Goal: Transaction & Acquisition: Obtain resource

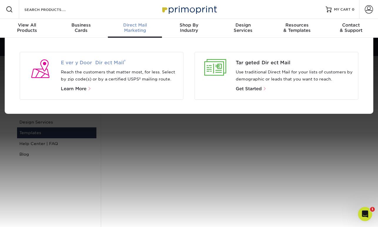
click at [103, 64] on span "Every Door Direct Mail ®" at bounding box center [120, 62] width 118 height 7
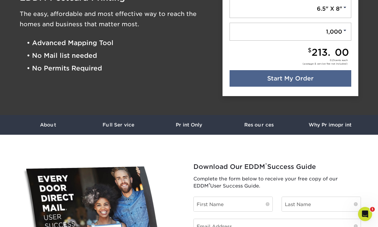
scroll to position [94, 0]
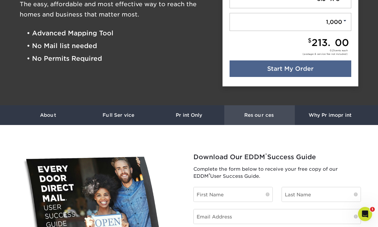
click at [255, 117] on h3 "Resources" at bounding box center [260, 115] width 71 height 6
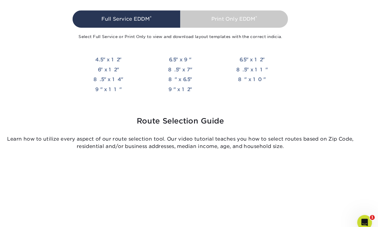
scroll to position [1311, 0]
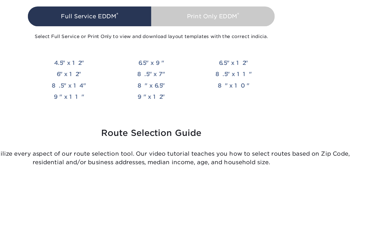
click at [289, 90] on div "4.5" x 12" 6.5" x 9" 6.5" x 12" 6" x 12" 8.5" x 7" 8.5" x 11" 8.5" x 14" 8" x 6…" at bounding box center [189, 66] width 206 height 52
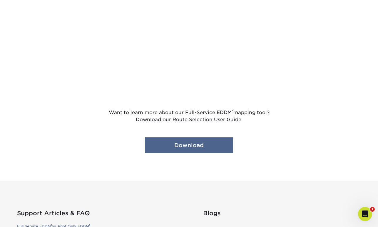
scroll to position [1558, 0]
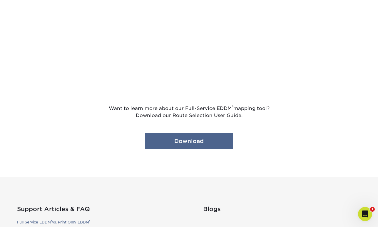
click at [191, 143] on link "Download" at bounding box center [189, 141] width 88 height 16
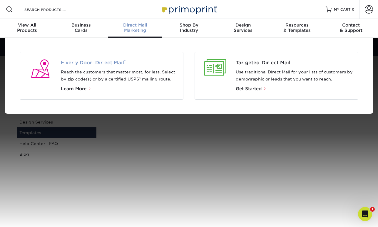
click at [97, 64] on span "Every Door Direct Mail ®" at bounding box center [120, 62] width 118 height 7
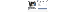
scroll to position [219, 0]
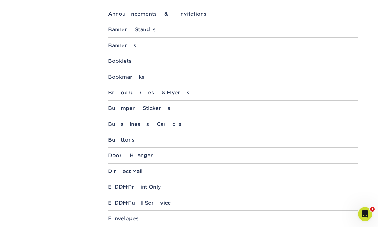
scroll to position [243, 0]
click at [147, 201] on div "EDDM ® Full Service" at bounding box center [233, 202] width 250 height 6
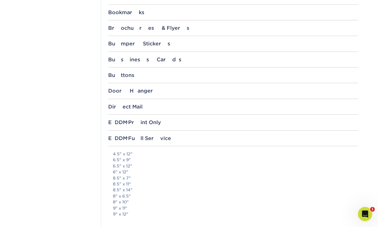
scroll to position [0, 0]
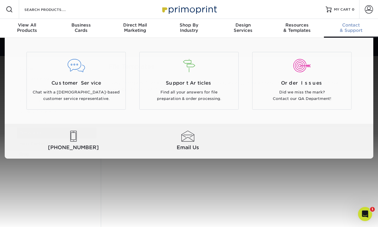
click at [349, 27] on span "Contact" at bounding box center [351, 24] width 54 height 5
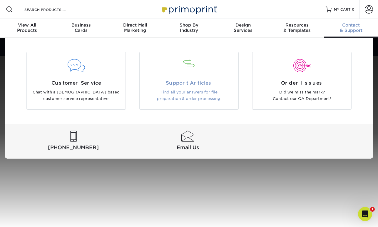
click at [163, 89] on p "Find all your answers for file preparation & order processing." at bounding box center [189, 95] width 90 height 13
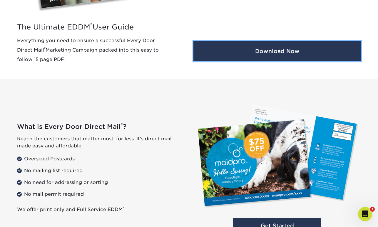
click at [283, 53] on button "Download Now" at bounding box center [278, 51] width 168 height 20
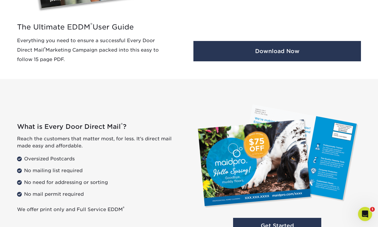
scroll to position [281, 0]
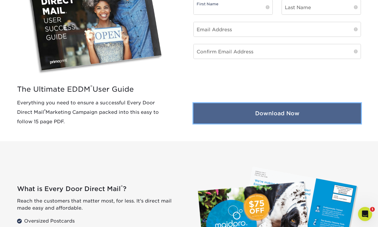
click at [283, 114] on button "Download Now" at bounding box center [278, 113] width 168 height 20
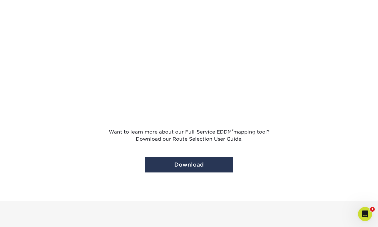
scroll to position [1553, 0]
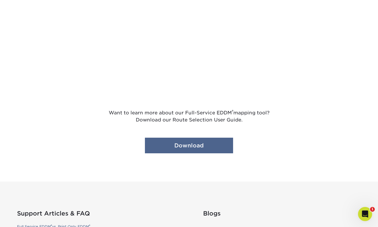
click at [190, 146] on link "Download" at bounding box center [189, 145] width 88 height 16
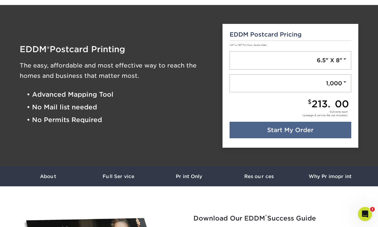
scroll to position [0, 0]
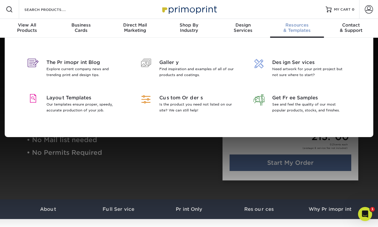
click at [299, 32] on div "Resources & Templates" at bounding box center [297, 27] width 54 height 11
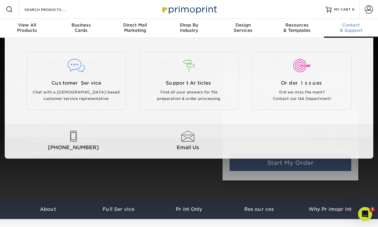
click at [351, 28] on div "Contact & Support" at bounding box center [351, 27] width 54 height 11
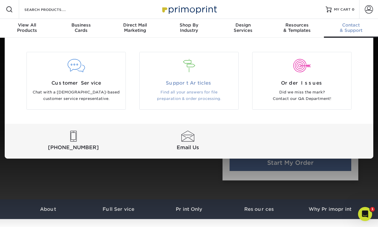
click at [177, 103] on div "Support Articles Find all your answers for file preparation & order processing." at bounding box center [188, 81] width 99 height 58
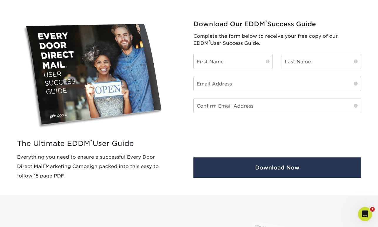
scroll to position [232, 0]
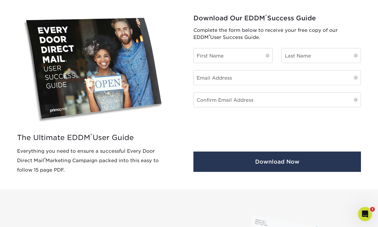
drag, startPoint x: 17, startPoint y: 151, endPoint x: 73, endPoint y: 170, distance: 59.0
click at [73, 170] on p "Everything you need to ensure a successful Every Door Direct Mail ® Marketing C…" at bounding box center [96, 160] width 158 height 28
copy p "Everything you need to ensure a successful Every Door Direct Mail ® Marketing C…"
